Goal: Information Seeking & Learning: Learn about a topic

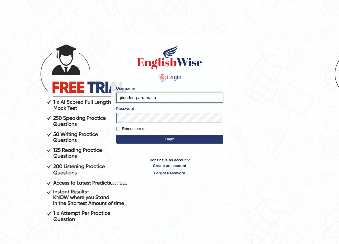
drag, startPoint x: 132, startPoint y: 98, endPoint x: 114, endPoint y: 97, distance: 18.1
click at [114, 97] on div "Login Please fix the following errors: Username jitender_parramatta Password Re…" at bounding box center [169, 110] width 117 height 148
type input "razib_parramatta"
click at [141, 136] on button "Login" at bounding box center [169, 139] width 107 height 9
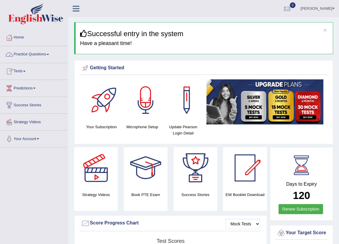
click at [33, 56] on link "Practice Questions" at bounding box center [34, 53] width 68 height 15
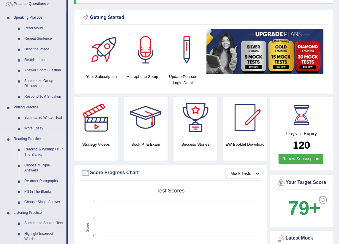
scroll to position [54, 0]
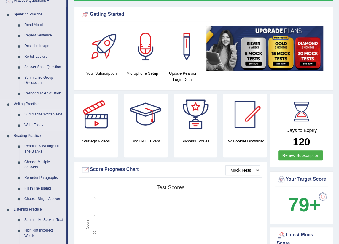
click at [48, 115] on link "Summarize Written Text" at bounding box center [44, 114] width 45 height 11
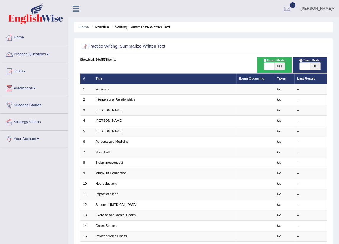
click at [267, 66] on span at bounding box center [269, 66] width 10 height 7
checkbox input "true"
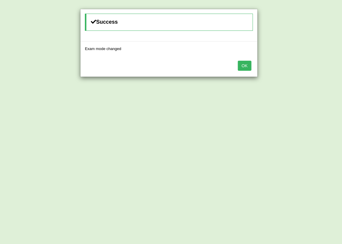
click at [247, 66] on button "OK" at bounding box center [245, 66] width 14 height 10
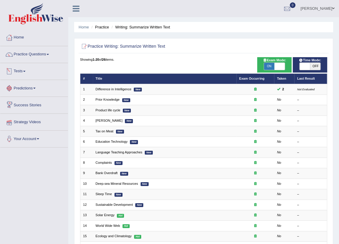
click at [28, 86] on link "Predictions" at bounding box center [34, 87] width 68 height 15
click at [28, 99] on link "Latest Predictions" at bounding box center [38, 102] width 55 height 11
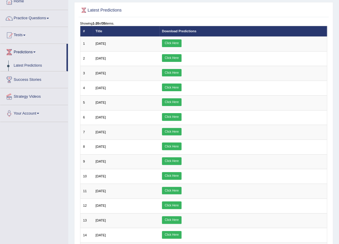
scroll to position [35, 0]
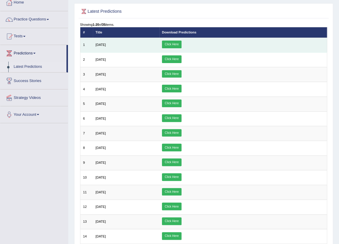
click at [181, 42] on link "Click Here" at bounding box center [172, 45] width 20 height 8
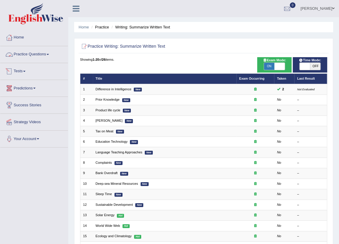
click at [39, 54] on link "Practice Questions" at bounding box center [34, 53] width 68 height 15
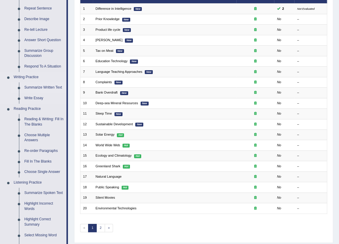
scroll to position [108, 0]
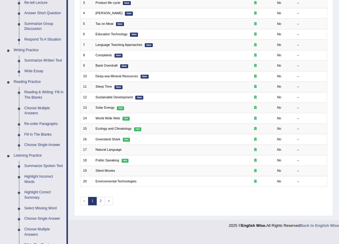
click at [43, 164] on link "Summarize Spoken Text" at bounding box center [44, 166] width 45 height 11
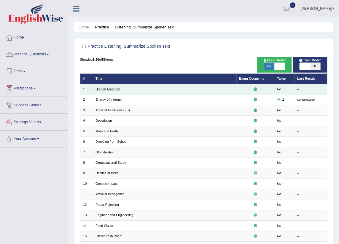
click at [110, 88] on link "Human Freedom" at bounding box center [107, 89] width 25 height 4
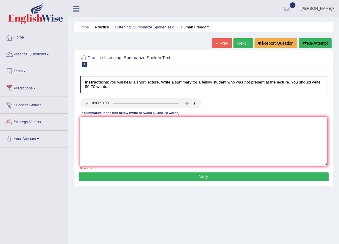
click at [246, 41] on link "Next »" at bounding box center [243, 43] width 20 height 10
click at [244, 41] on link "Next »" at bounding box center [243, 43] width 20 height 10
click at [42, 56] on link "Practice Questions" at bounding box center [34, 53] width 68 height 15
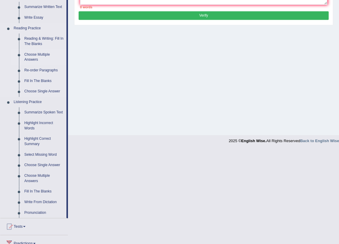
scroll to position [161, 0]
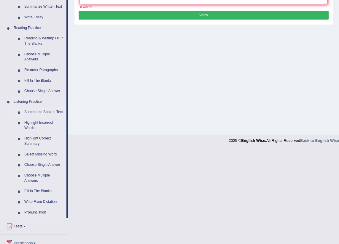
click at [41, 110] on link "Summarize Spoken Text" at bounding box center [44, 112] width 45 height 11
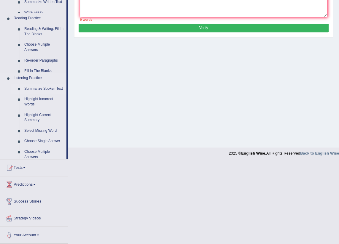
scroll to position [67, 0]
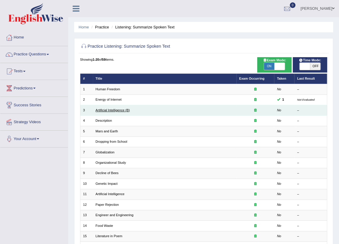
click at [117, 110] on link "Artificial Intelligence (B)" at bounding box center [112, 110] width 34 height 4
